Goal: Obtain resource: Download file/media

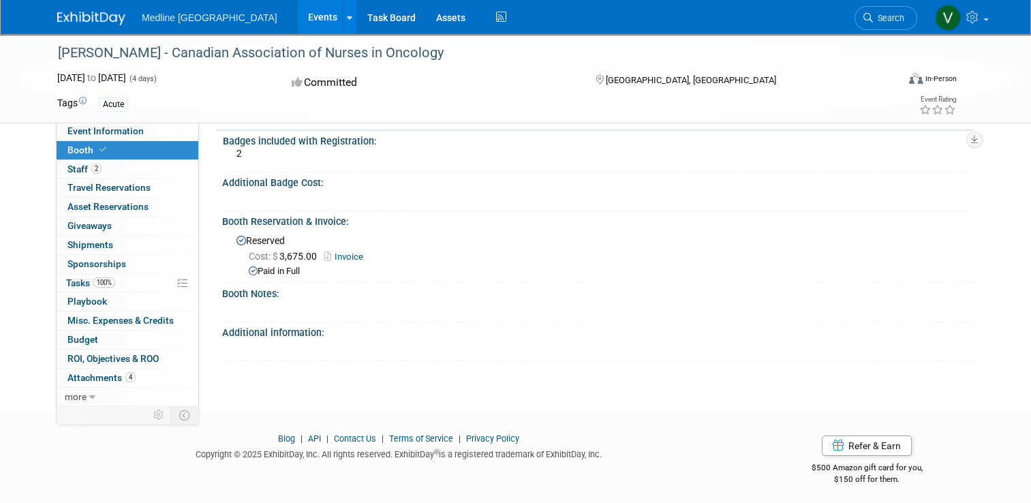
click at [93, 53] on div "[PERSON_NAME] - Canadian Association of Nurses in Oncology" at bounding box center [466, 53] width 827 height 25
click at [85, 23] on img at bounding box center [91, 19] width 68 height 14
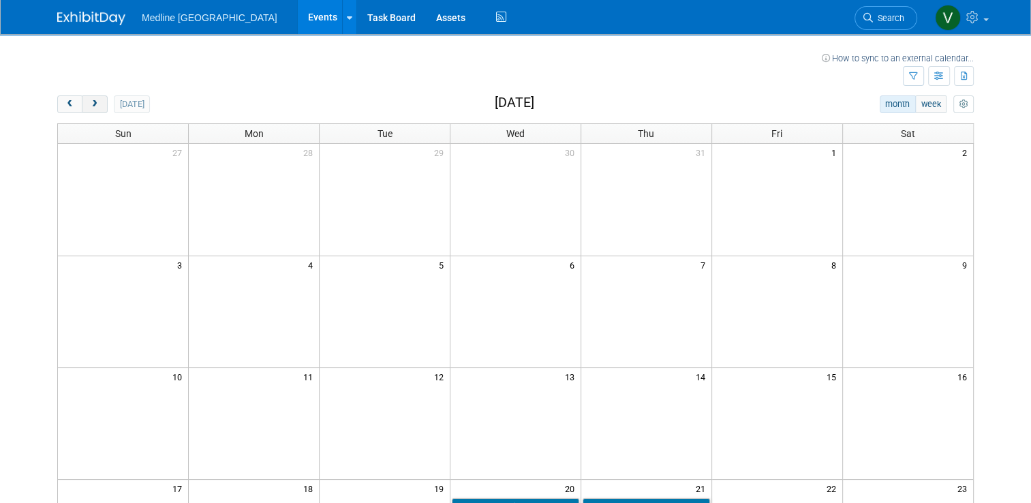
click at [89, 106] on span "next" at bounding box center [94, 104] width 10 height 9
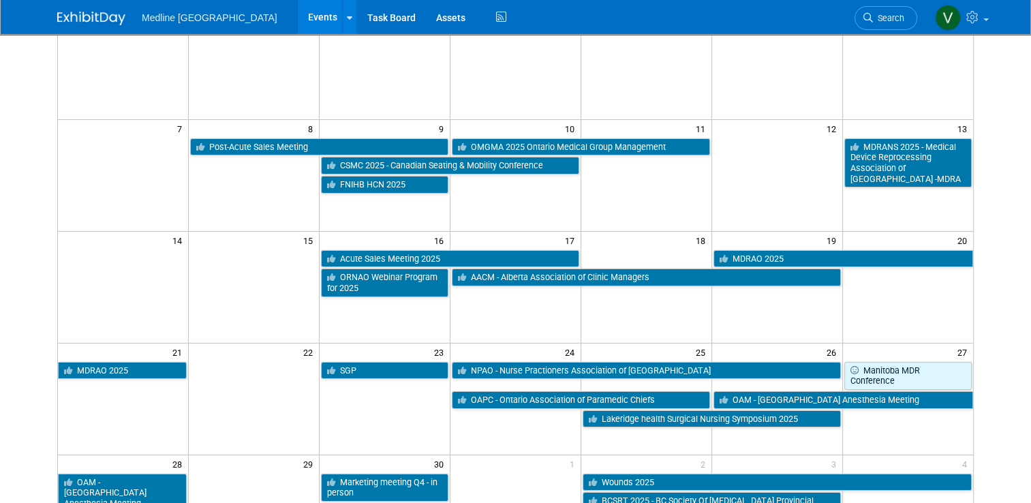
scroll to position [68, 0]
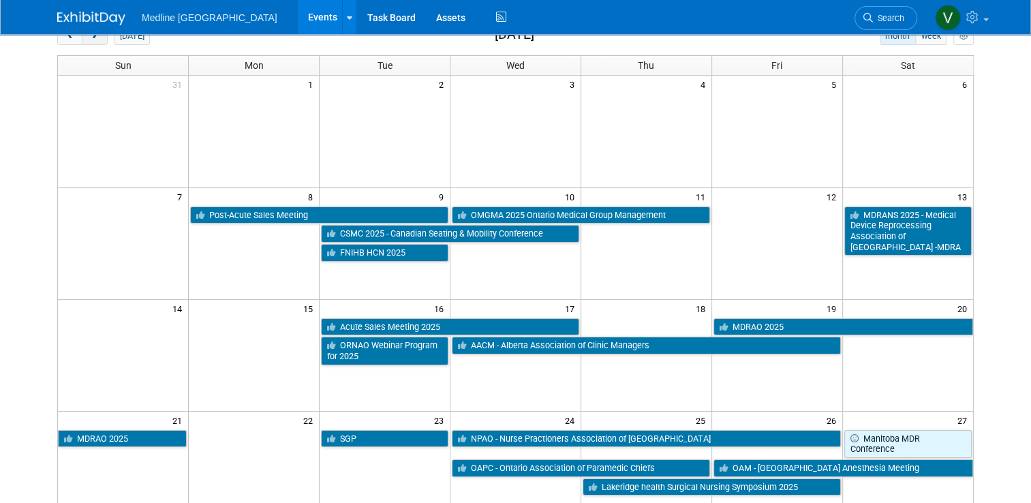
click at [89, 37] on span "next" at bounding box center [94, 36] width 10 height 9
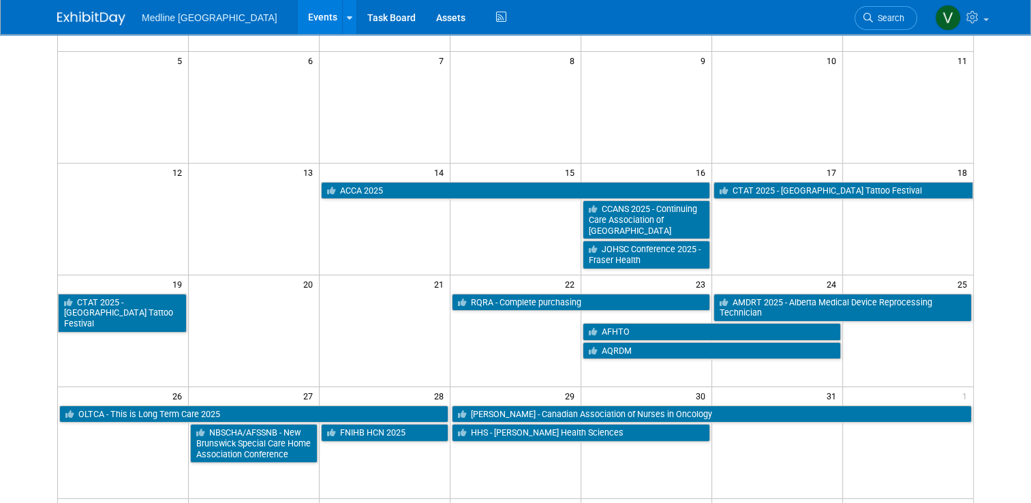
scroll to position [0, 0]
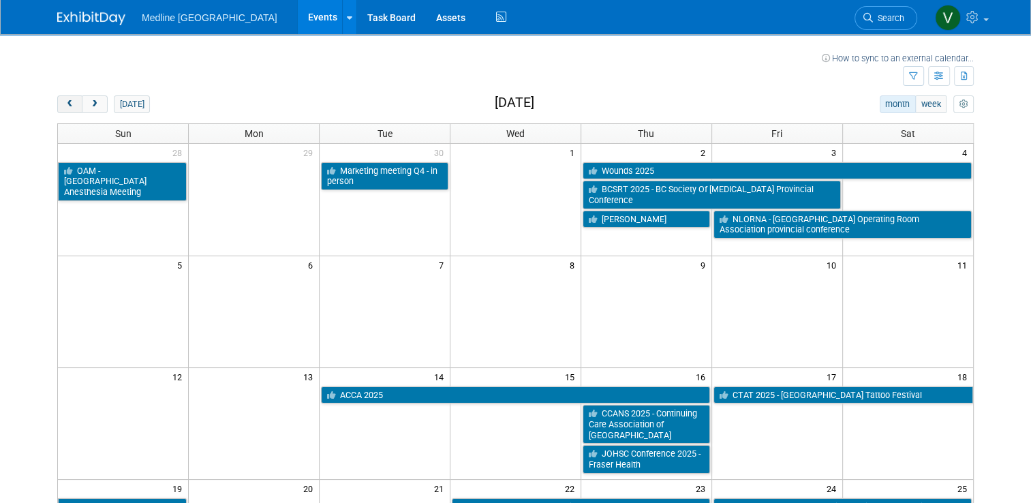
click at [67, 100] on button "prev" at bounding box center [69, 104] width 25 height 18
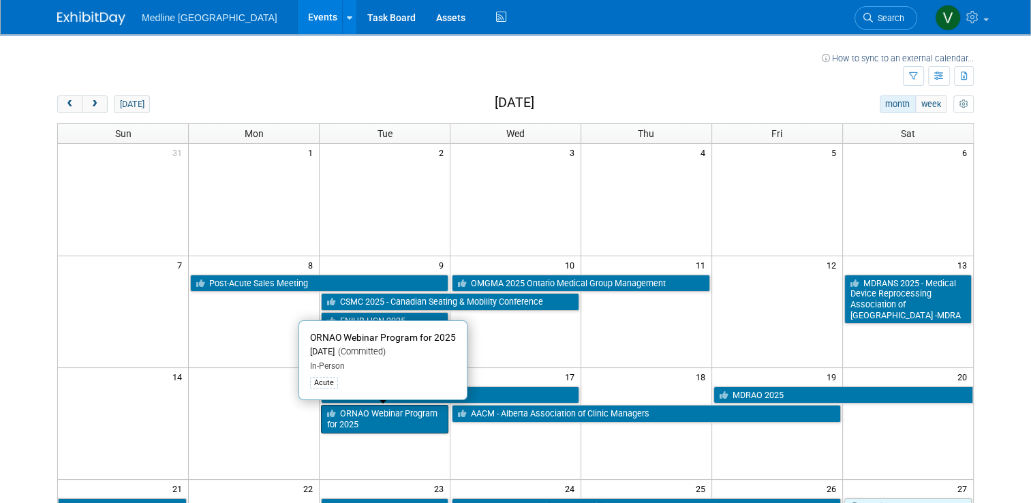
click at [375, 424] on link "ORNAO Webinar Program for 2025" at bounding box center [384, 419] width 127 height 28
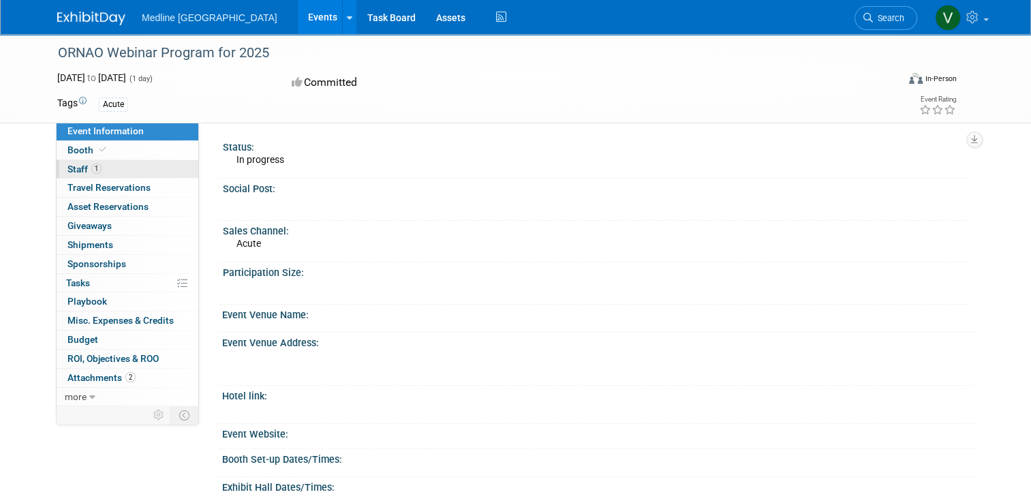
click at [68, 169] on span "Staff 1" at bounding box center [84, 169] width 34 height 11
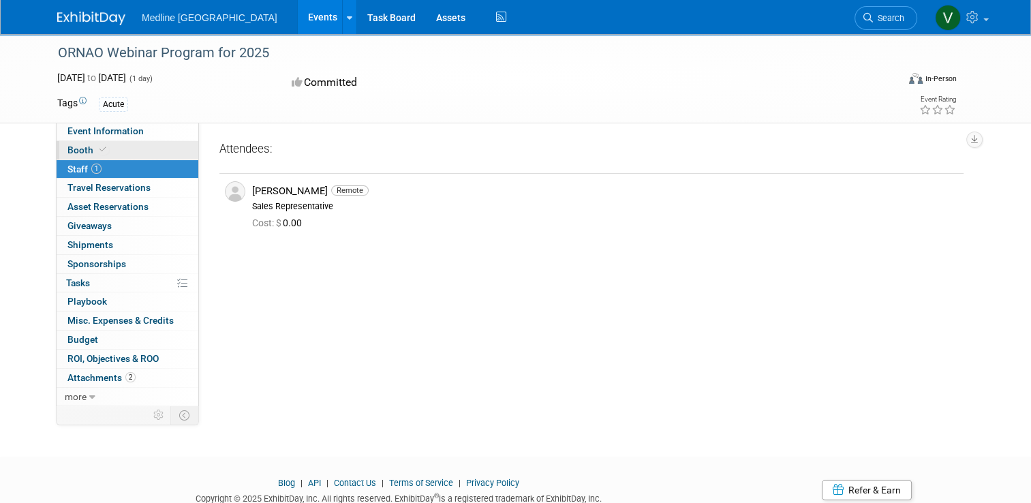
click at [68, 151] on span "Booth" at bounding box center [88, 149] width 42 height 11
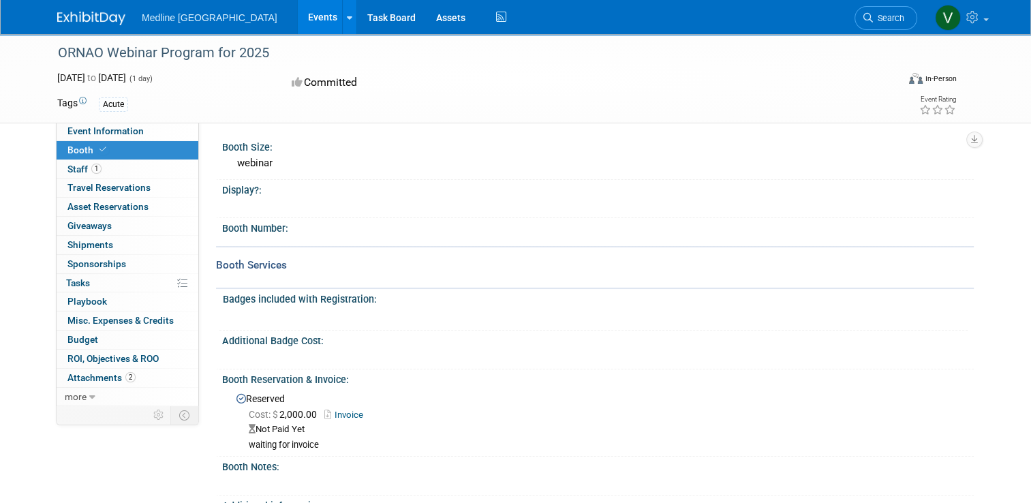
scroll to position [68, 0]
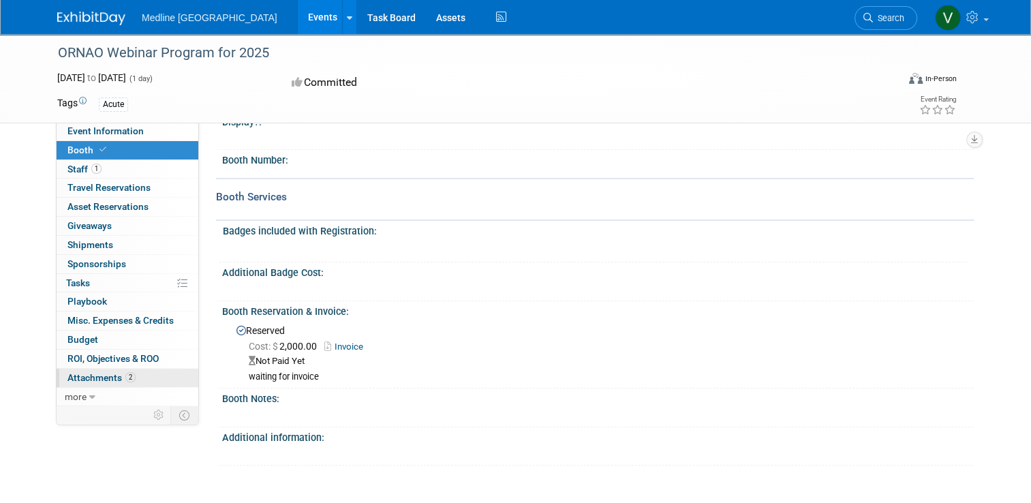
click at [80, 369] on link "2 Attachments 2" at bounding box center [128, 378] width 142 height 18
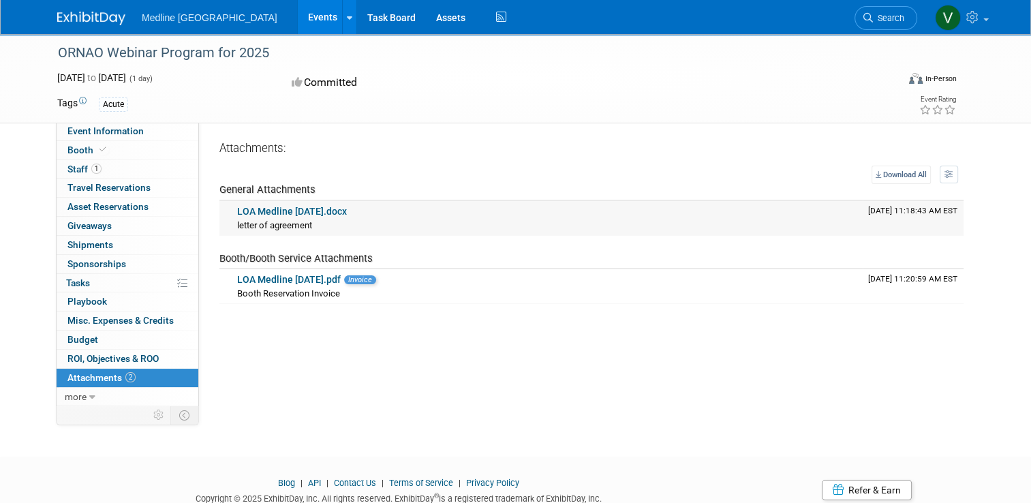
click at [303, 208] on link "LOA Medline September 16 2025.docx" at bounding box center [292, 211] width 110 height 11
click at [260, 277] on link "LOA Medline September 16 2025.pdf" at bounding box center [289, 279] width 104 height 11
click at [74, 131] on span "Event Information" at bounding box center [105, 130] width 76 height 11
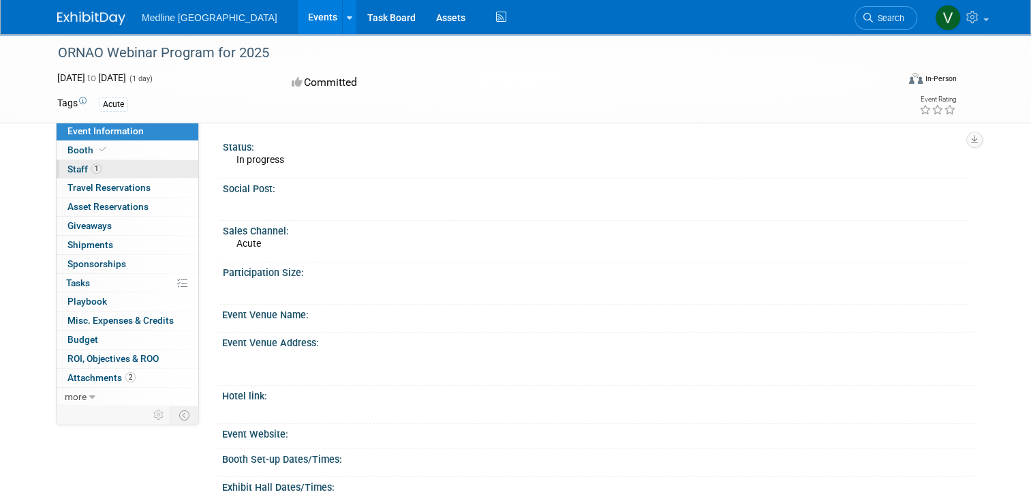
click at [67, 165] on span "Staff 1" at bounding box center [84, 169] width 34 height 11
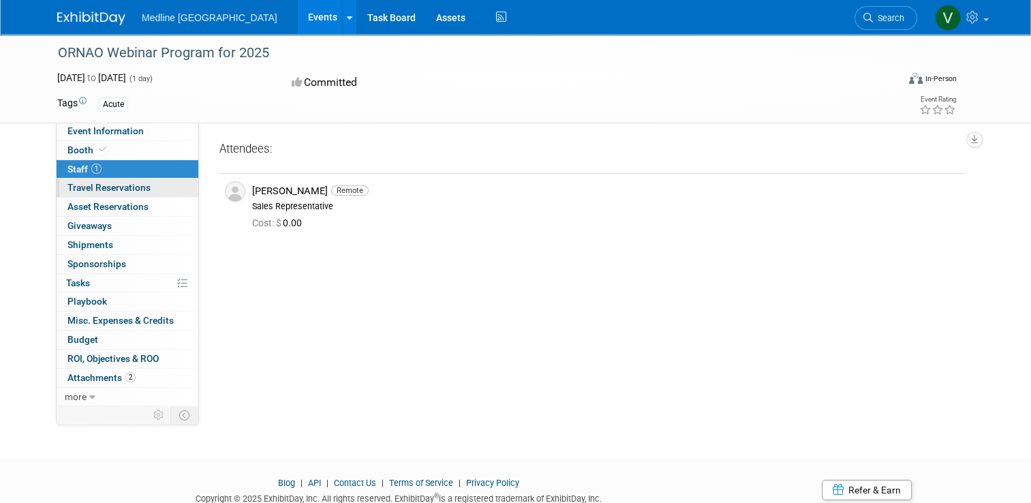
click at [97, 196] on link "0 Travel Reservations 0" at bounding box center [128, 188] width 142 height 18
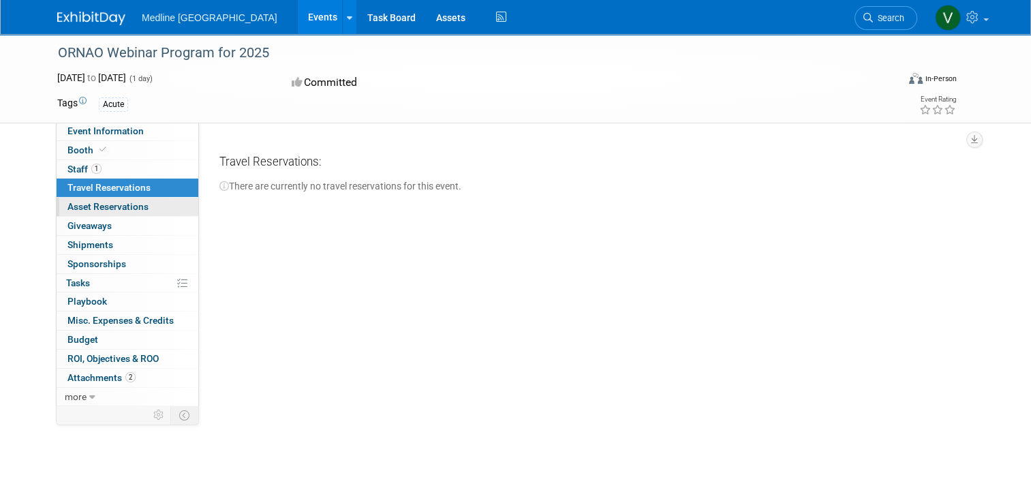
click at [102, 209] on span "Asset Reservations 0" at bounding box center [107, 206] width 81 height 11
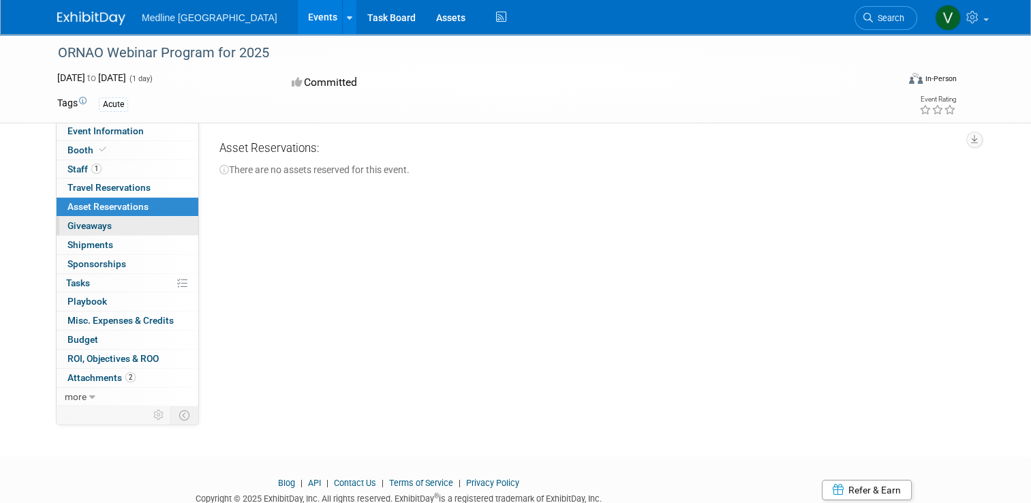
click at [108, 228] on link "0 Giveaways 0" at bounding box center [128, 226] width 142 height 18
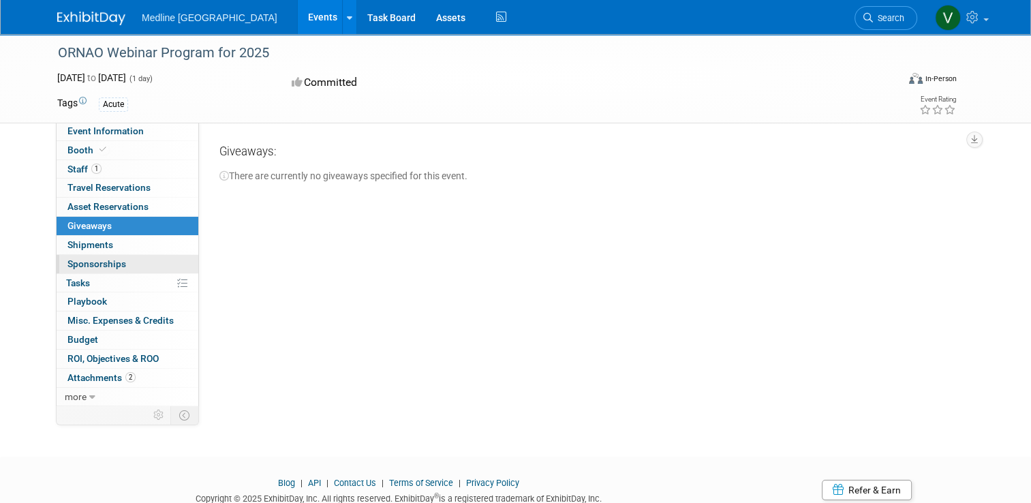
click at [112, 255] on link "0 Sponsorships 0" at bounding box center [128, 264] width 142 height 18
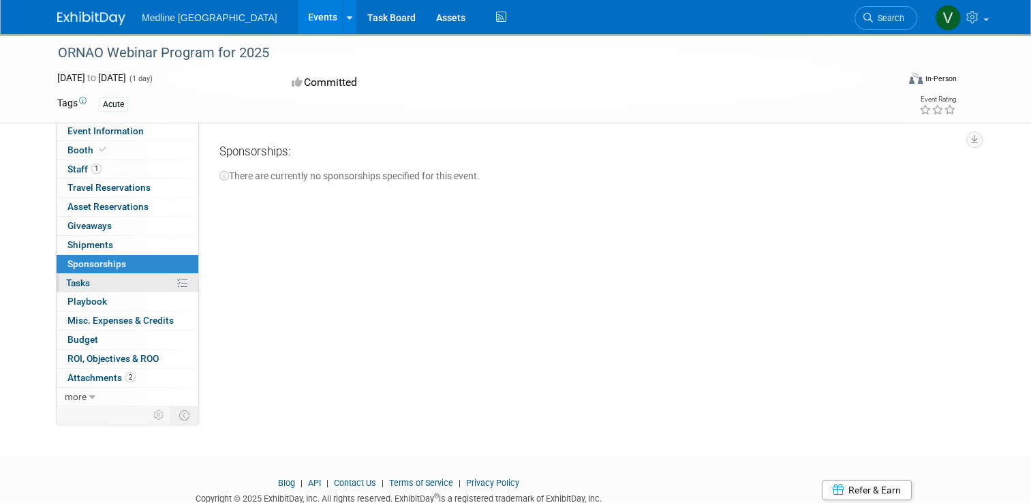
click at [101, 277] on link "0% Tasks 0%" at bounding box center [128, 283] width 142 height 18
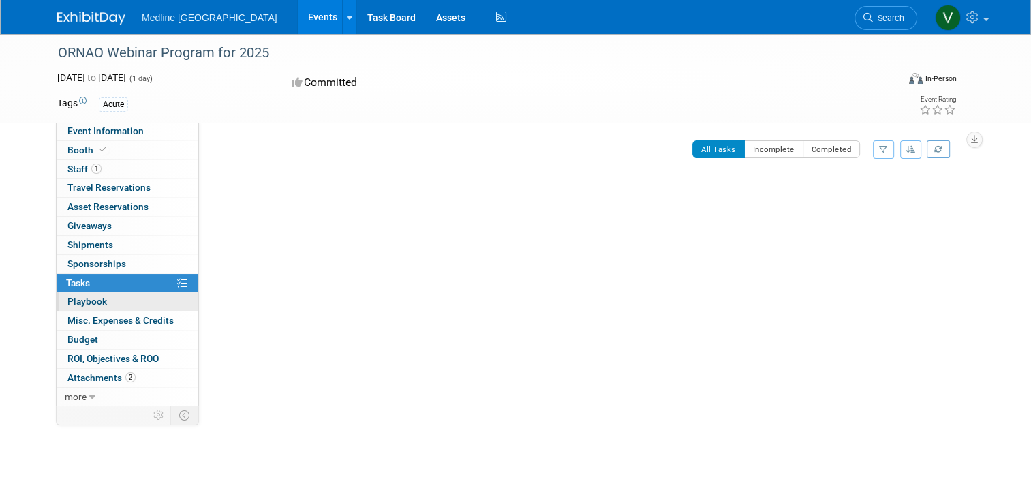
click at [101, 301] on link "0 Playbook 0" at bounding box center [128, 301] width 142 height 18
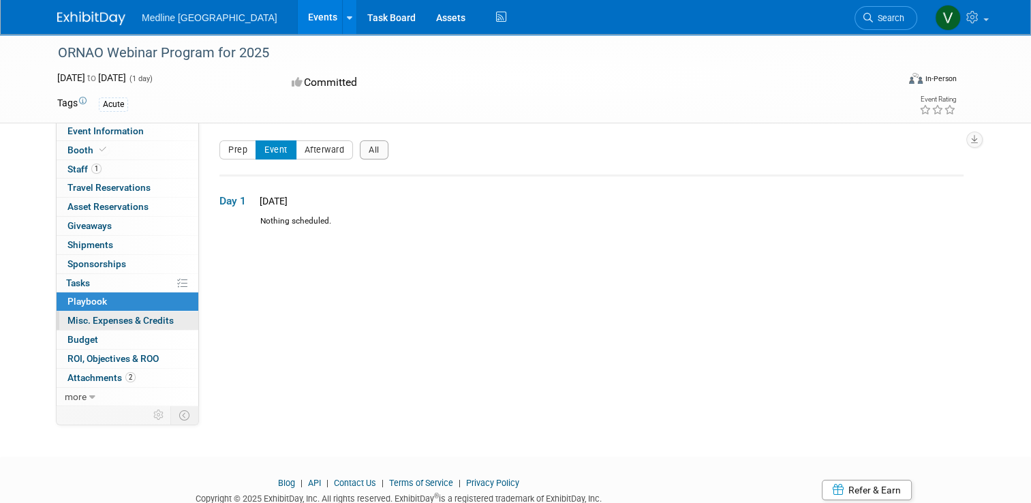
click at [101, 322] on span "Misc. Expenses & Credits 0" at bounding box center [120, 320] width 106 height 11
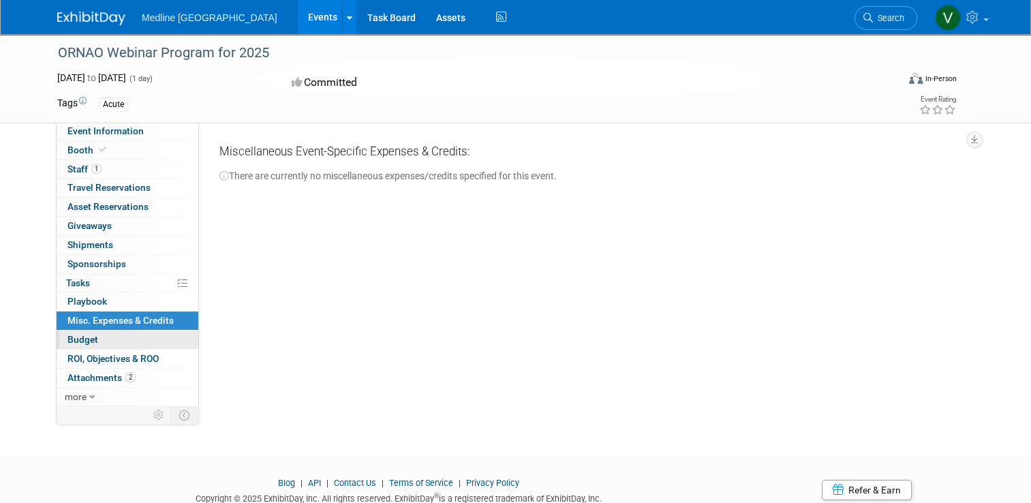
click at [97, 339] on link "Budget" at bounding box center [128, 340] width 142 height 18
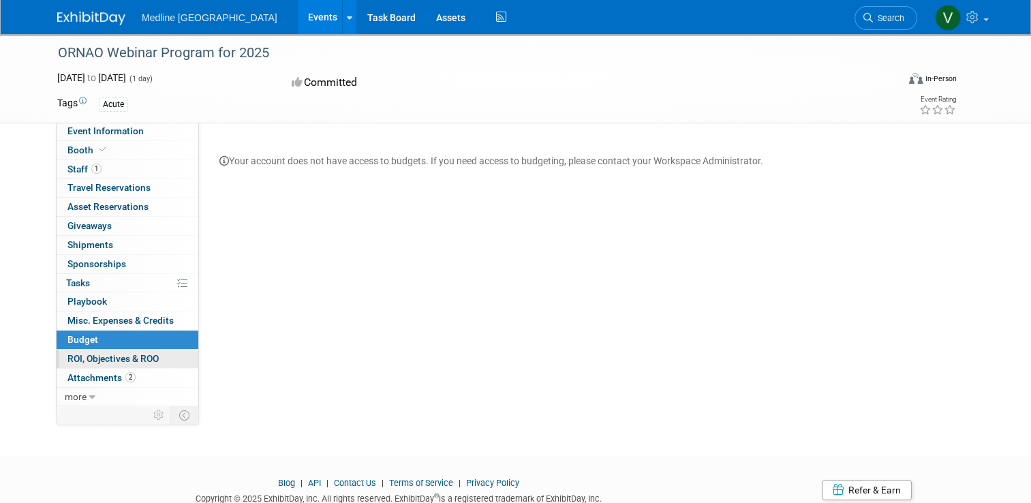
click at [92, 361] on span "ROI, Objectives & ROO 0" at bounding box center [112, 358] width 91 height 11
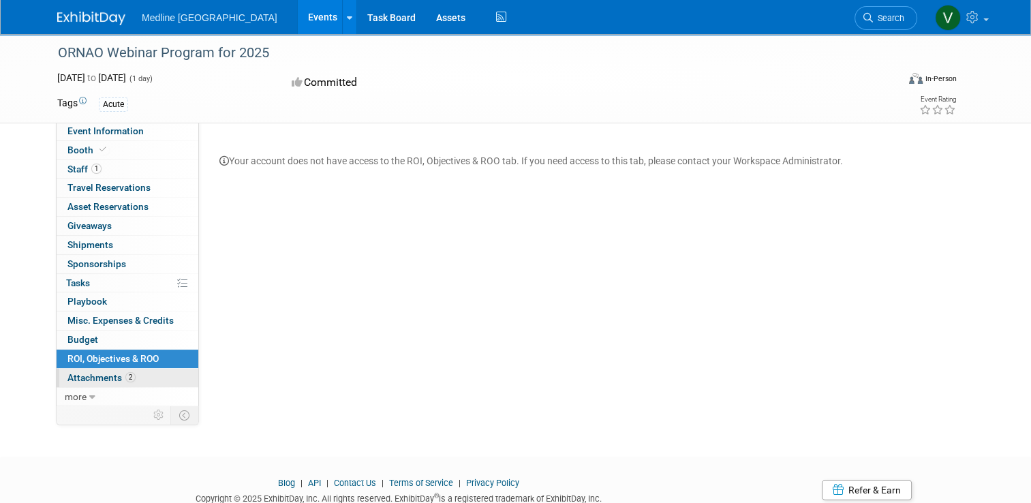
click at [92, 372] on span "Attachments 2" at bounding box center [101, 377] width 68 height 11
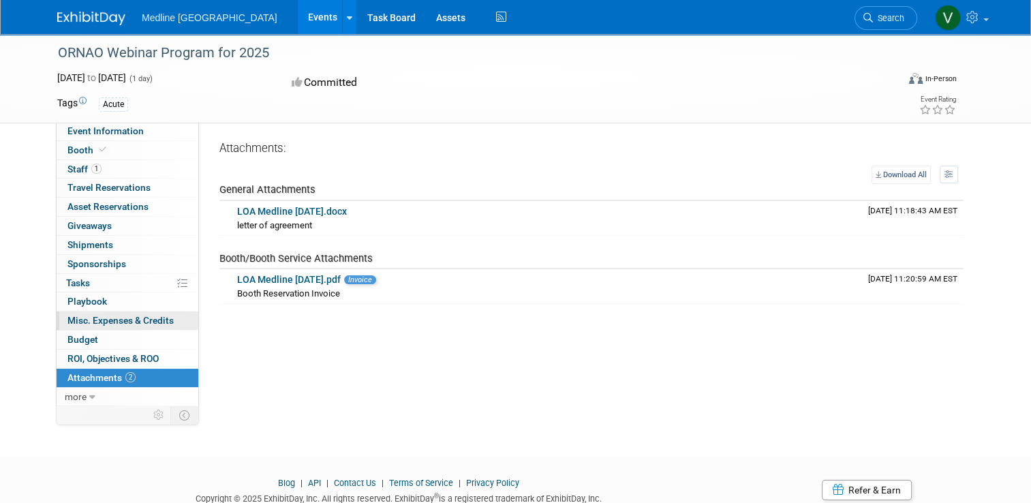
scroll to position [49, 0]
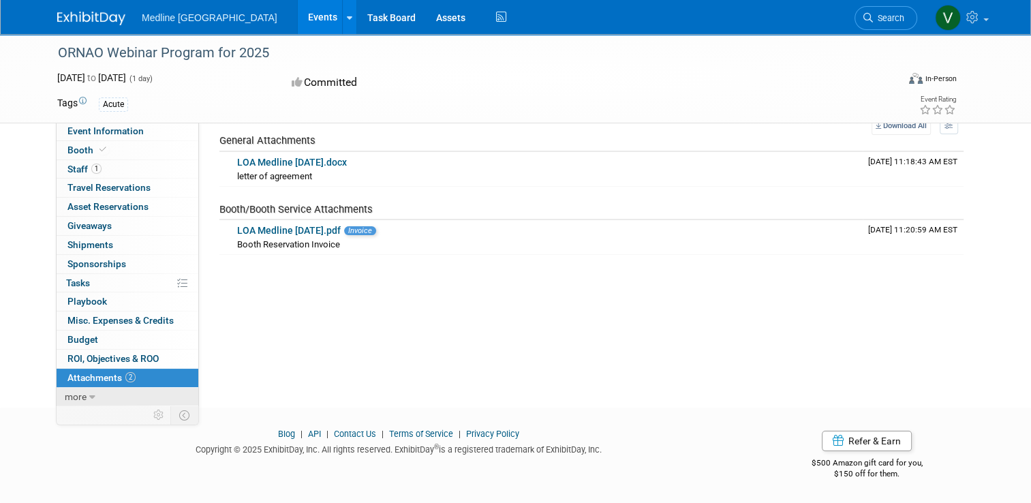
click at [80, 389] on link "more" at bounding box center [128, 397] width 142 height 18
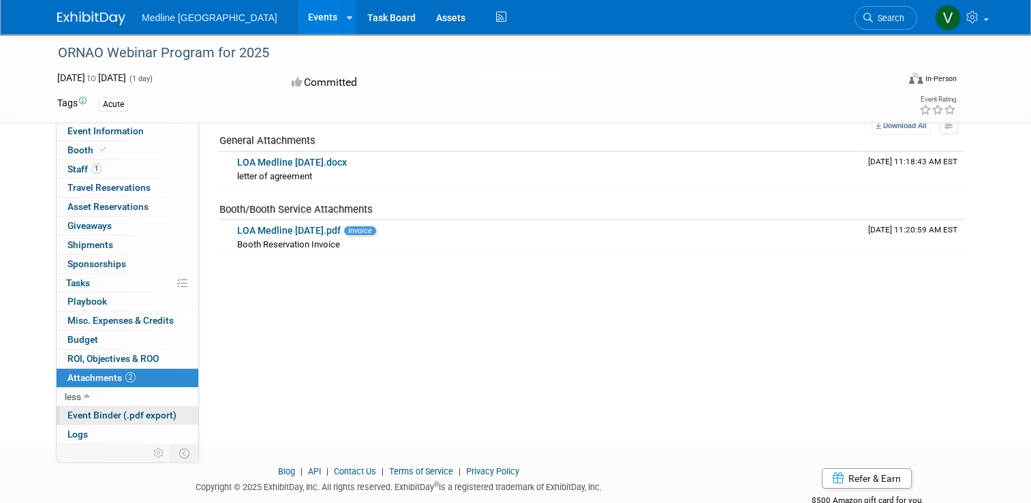
click at [93, 410] on span "Event Binder (.pdf export)" at bounding box center [121, 415] width 109 height 11
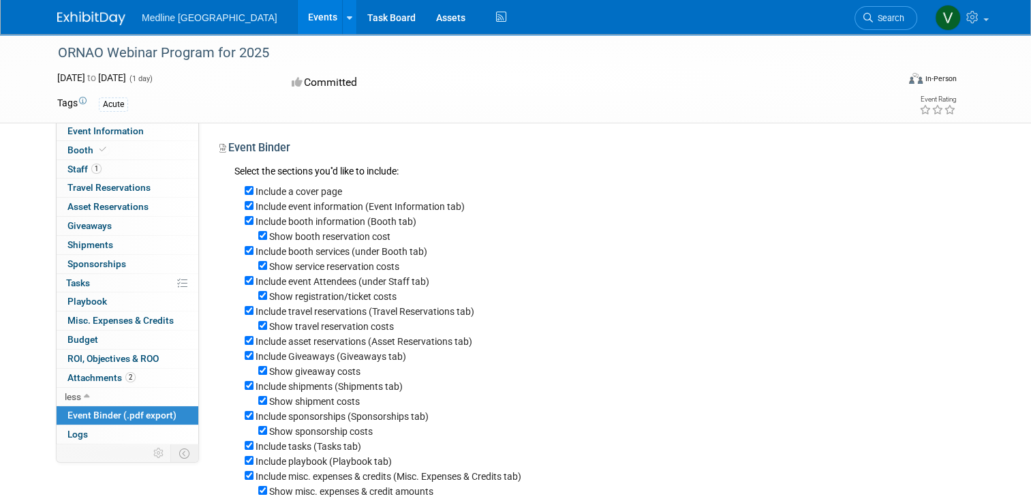
scroll to position [242, 0]
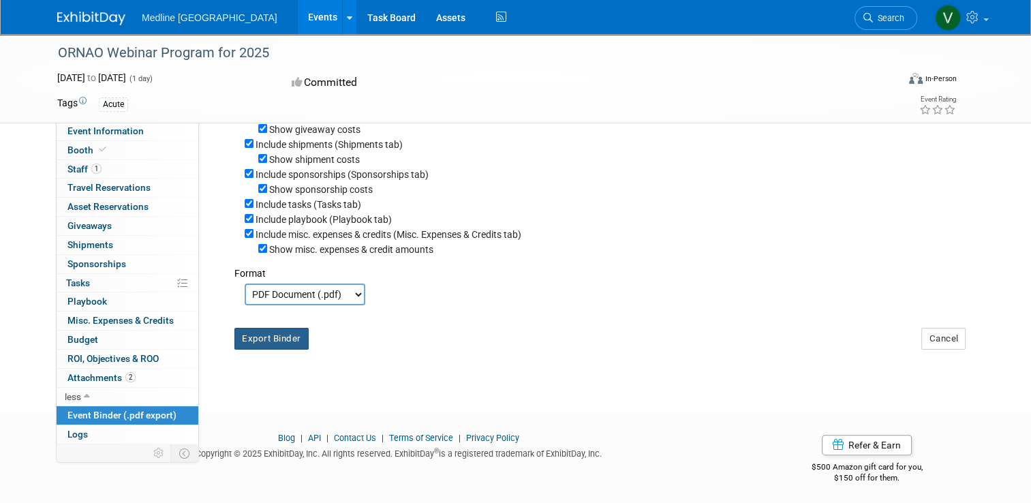
click at [286, 336] on button "Export Binder" at bounding box center [271, 339] width 74 height 22
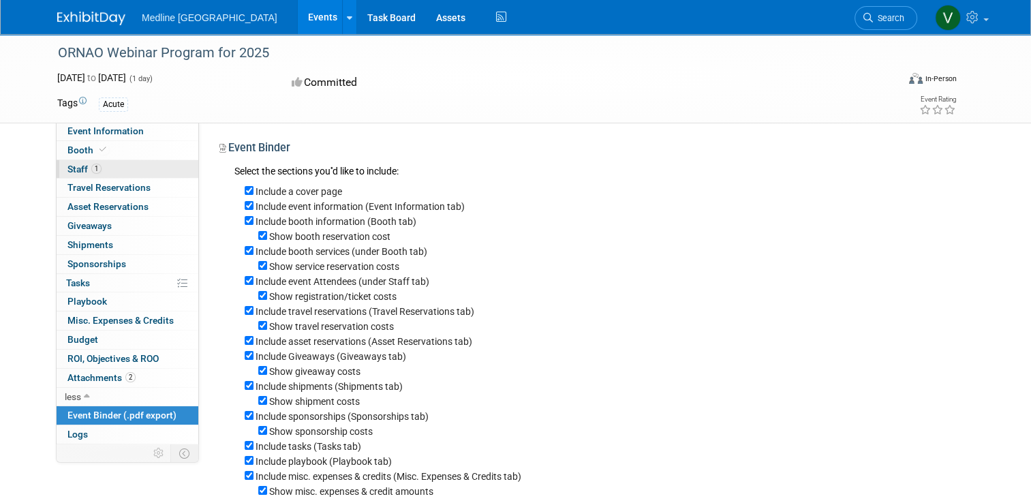
drag, startPoint x: 100, startPoint y: 132, endPoint x: 183, endPoint y: 168, distance: 90.4
click at [100, 132] on span "Event Information" at bounding box center [105, 130] width 76 height 11
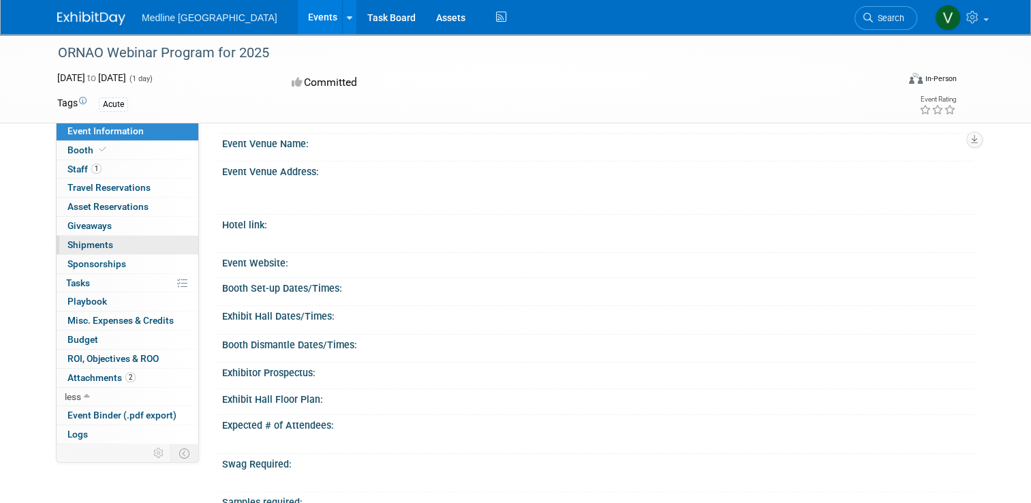
scroll to position [103, 0]
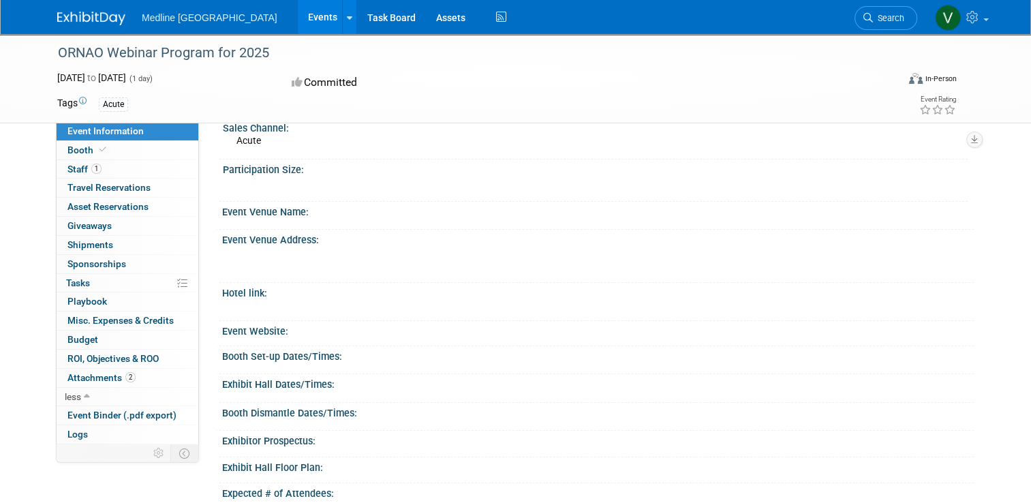
click at [92, 20] on img at bounding box center [91, 19] width 68 height 14
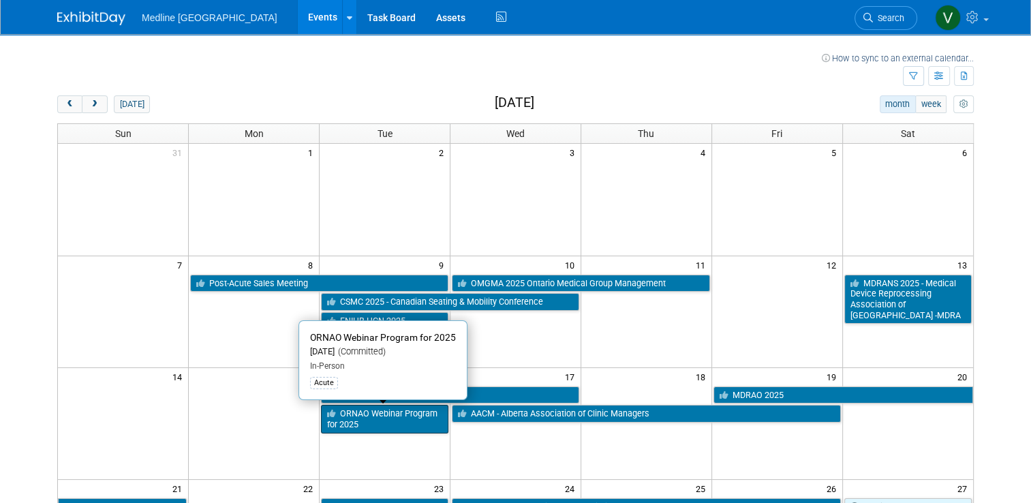
click at [410, 424] on link "ORNAO Webinar Program for 2025" at bounding box center [384, 419] width 127 height 28
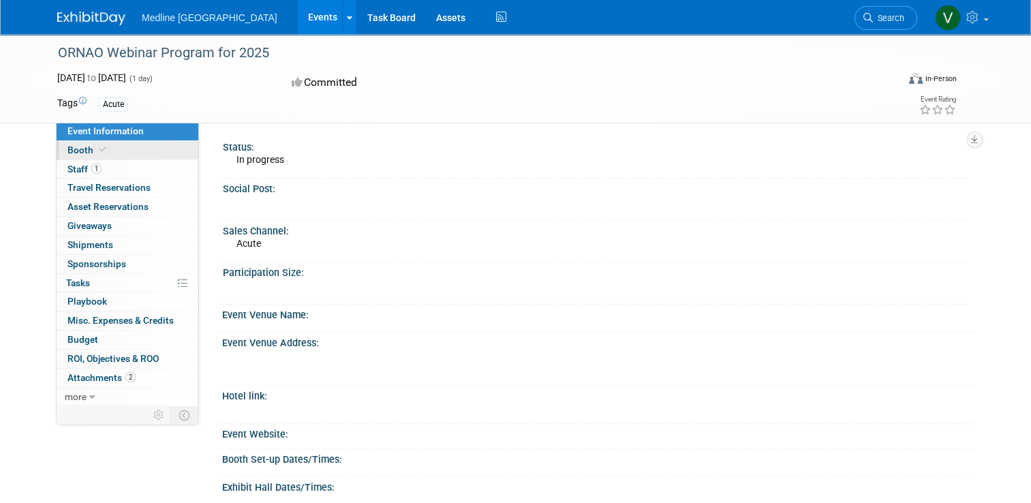
click at [67, 153] on span "Booth" at bounding box center [88, 149] width 42 height 11
